Goal: Find specific page/section: Find specific page/section

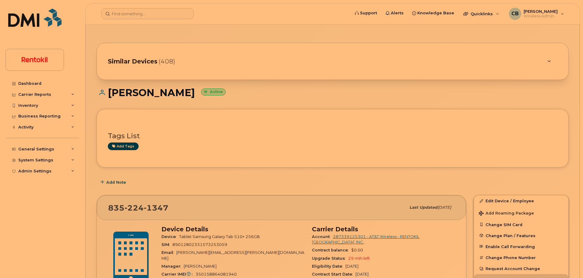
scroll to position [56, 0]
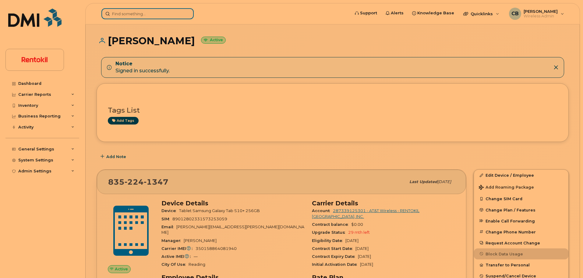
click at [144, 12] on input at bounding box center [148, 13] width 92 height 11
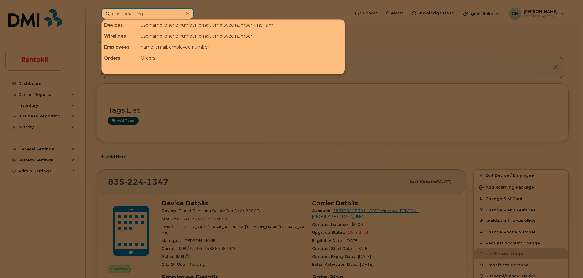
paste input "414) 779-4461"
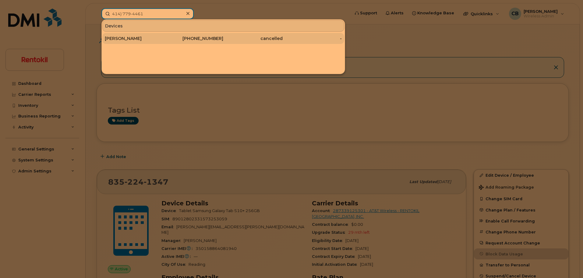
type input "414) 779-4461"
click at [141, 38] on div "NICOLE CZERWENKA" at bounding box center [134, 38] width 59 height 6
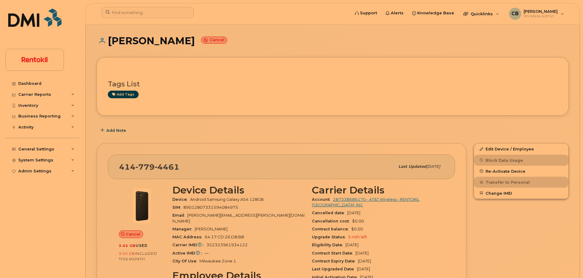
click at [127, 165] on span "414 779 4461" at bounding box center [149, 166] width 60 height 9
drag, startPoint x: 127, startPoint y: 165, endPoint x: 150, endPoint y: 162, distance: 23.0
click at [150, 162] on span "414 779 4461" at bounding box center [149, 166] width 60 height 9
copy span "414 779 4461"
click at [130, 13] on input at bounding box center [148, 12] width 92 height 11
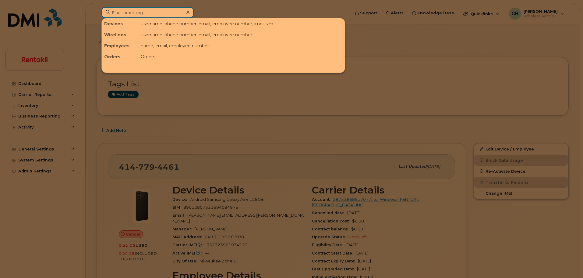
paste input "[PERSON_NAME]"
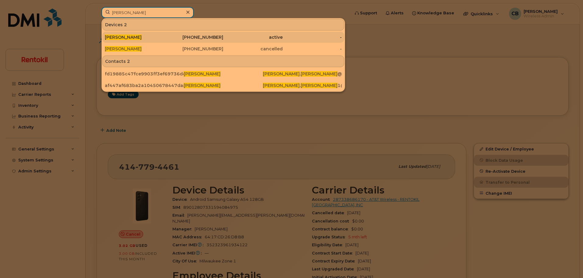
type input "Javon Leach"
click at [147, 39] on div "JAVON LEACH" at bounding box center [134, 37] width 59 height 6
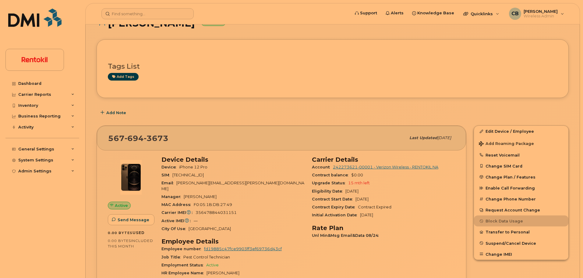
scroll to position [73, 0]
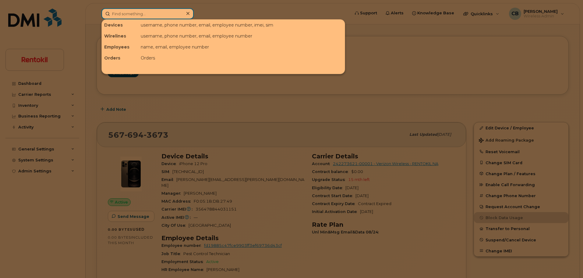
click at [124, 12] on input at bounding box center [148, 13] width 92 height 11
paste input "[PERSON_NAME]"
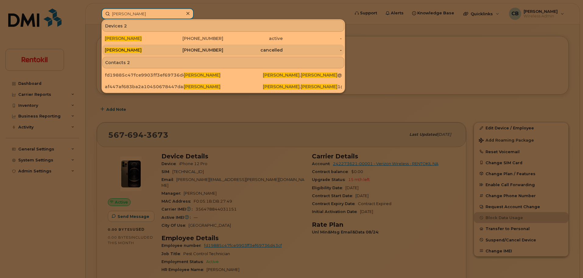
type input "[PERSON_NAME]"
click at [193, 51] on div "682-380-2437" at bounding box center [193, 50] width 59 height 6
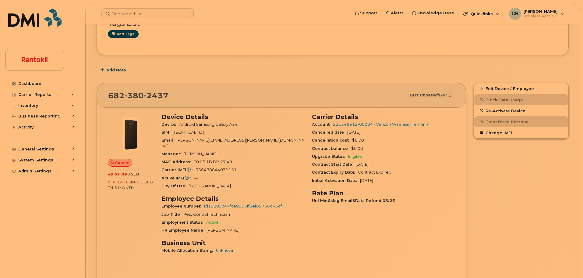
scroll to position [112, 0]
click at [123, 13] on input at bounding box center [148, 13] width 92 height 11
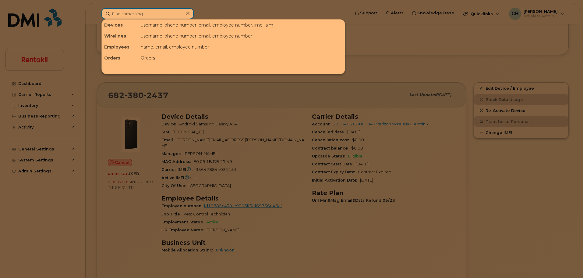
paste input "520-419-5190"
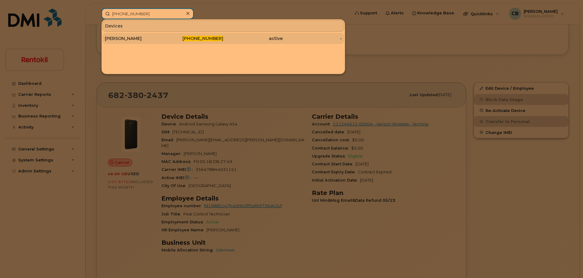
type input "520-419-5190"
click at [123, 36] on div "[PERSON_NAME]" at bounding box center [134, 38] width 59 height 6
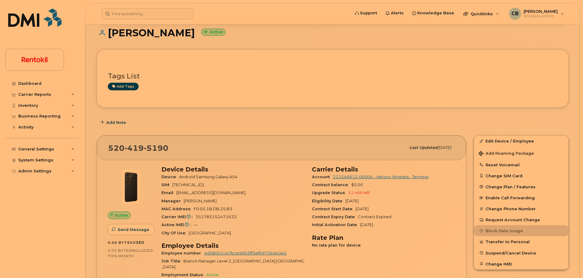
scroll to position [78, 0]
